Goal: Navigation & Orientation: Find specific page/section

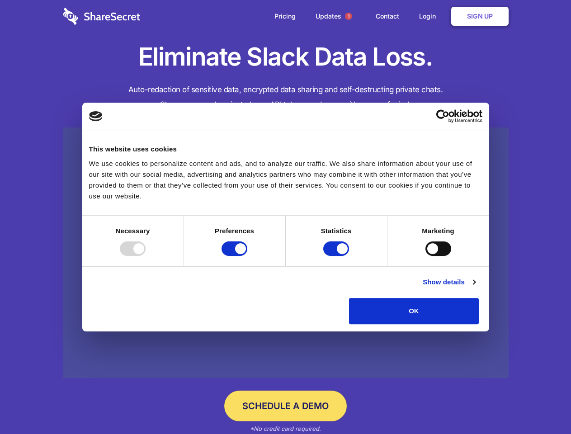
click at [146, 256] on div at bounding box center [133, 248] width 26 height 14
click at [247, 256] on input "Preferences" at bounding box center [234, 248] width 26 height 14
checkbox input "false"
click at [337, 256] on input "Statistics" at bounding box center [336, 248] width 26 height 14
checkbox input "false"
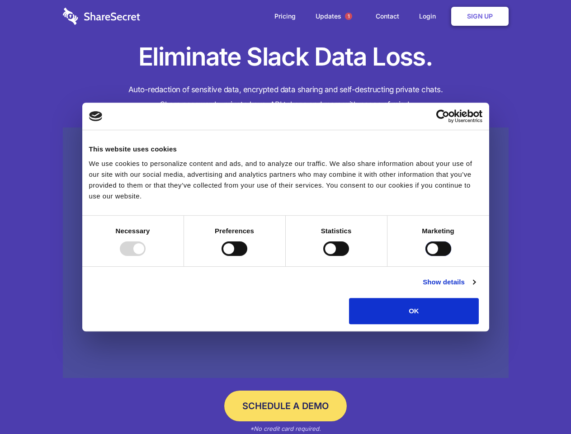
click at [425, 256] on input "Marketing" at bounding box center [438, 248] width 26 height 14
checkbox input "true"
click at [475, 287] on link "Show details" at bounding box center [449, 282] width 52 height 11
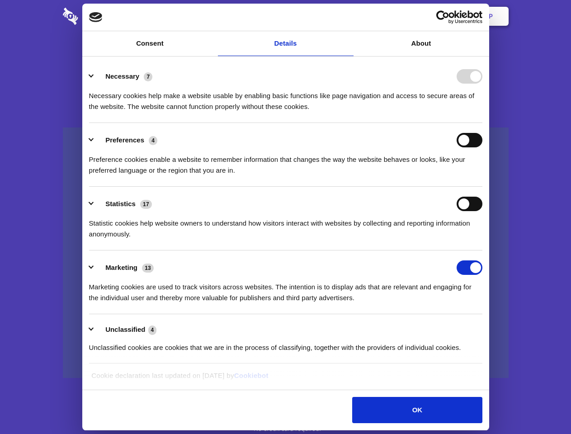
click at [482, 123] on li "Necessary 7 Necessary cookies help make a website usable by enabling basic func…" at bounding box center [285, 91] width 393 height 64
click at [348, 16] on span "1" at bounding box center [348, 16] width 7 height 7
